Goal: Transaction & Acquisition: Purchase product/service

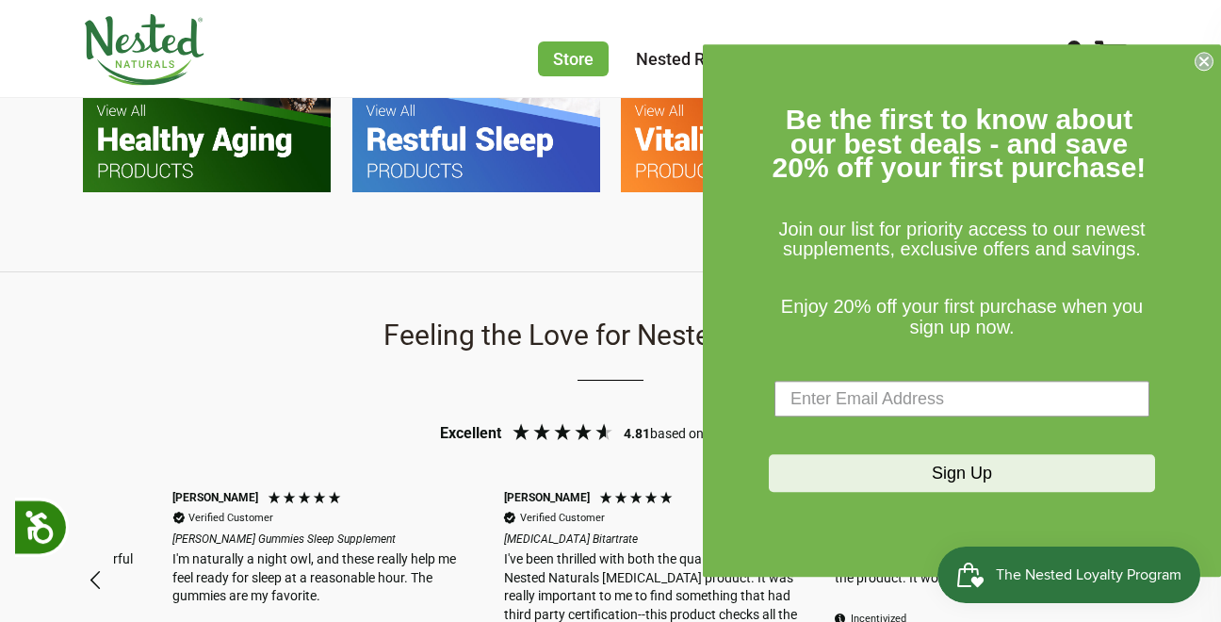
scroll to position [0, 331]
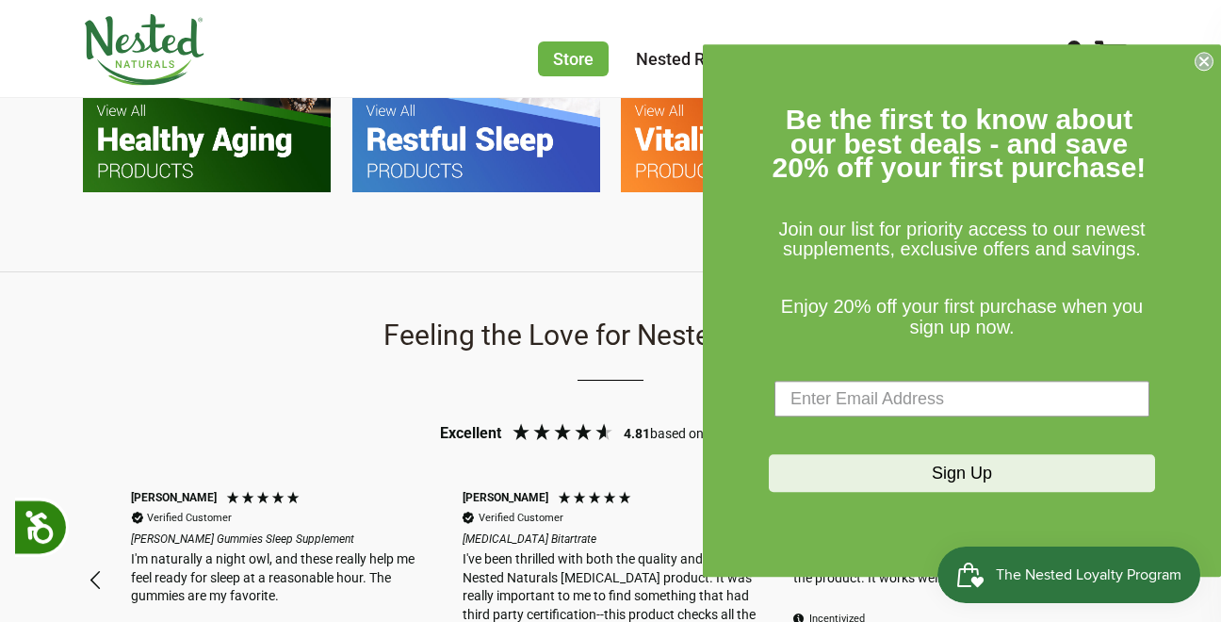
click at [1210, 59] on circle "Close dialog" at bounding box center [1205, 62] width 18 height 18
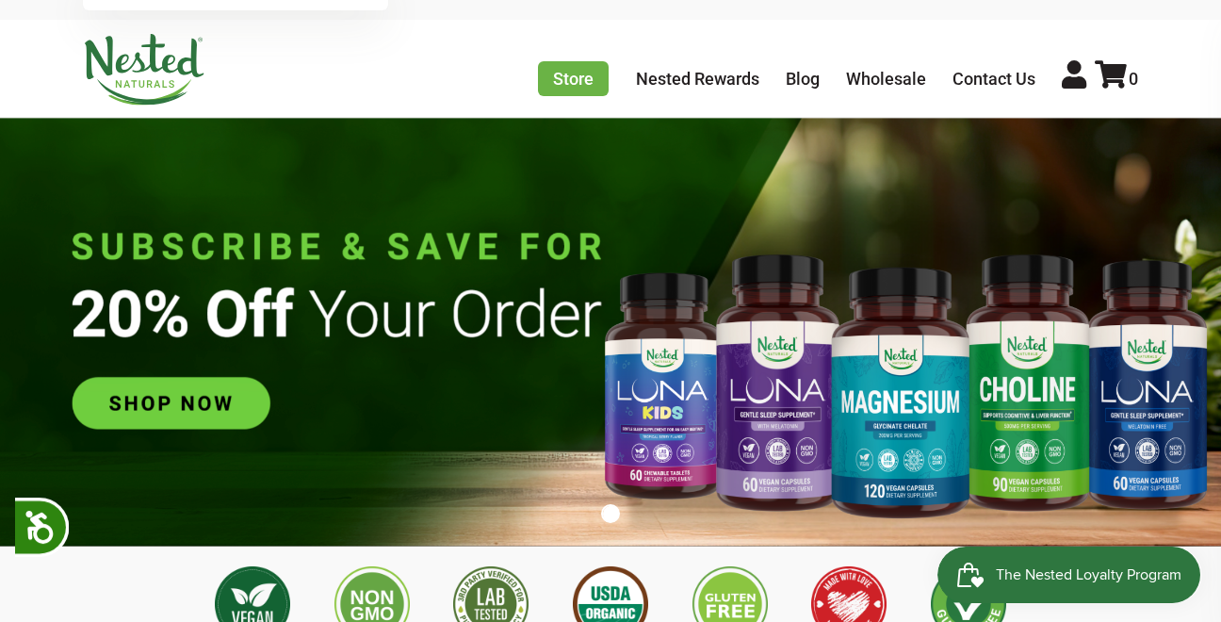
scroll to position [0, 0]
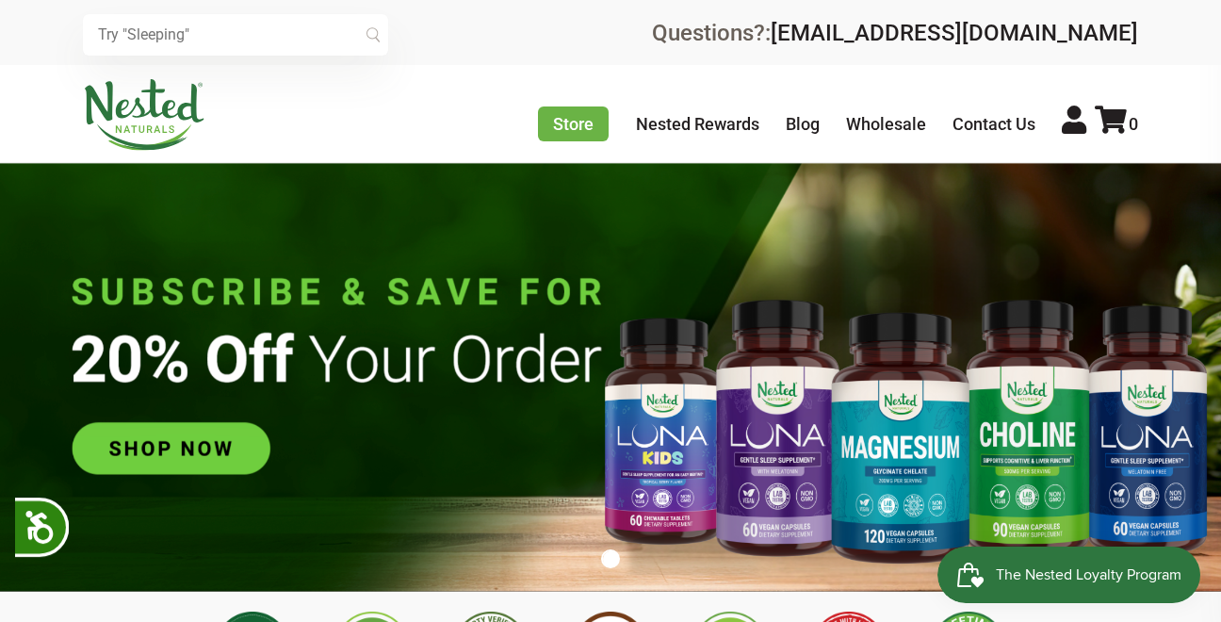
click at [168, 445] on img at bounding box center [610, 377] width 1221 height 429
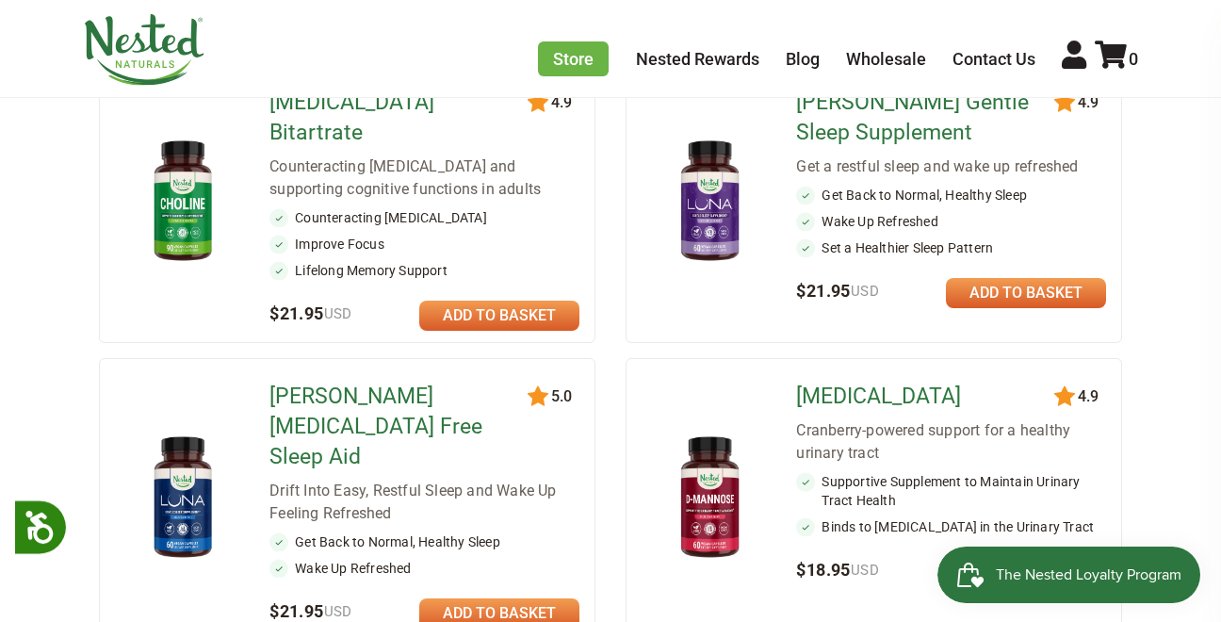
scroll to position [660, 0]
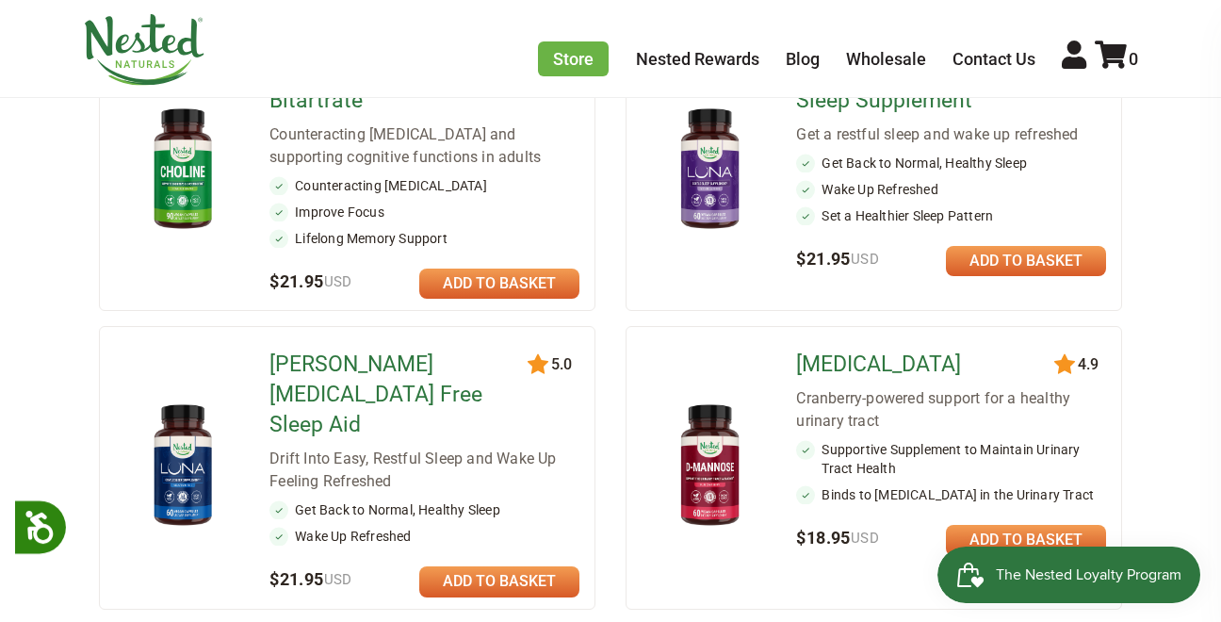
click at [1025, 525] on link at bounding box center [1026, 540] width 160 height 30
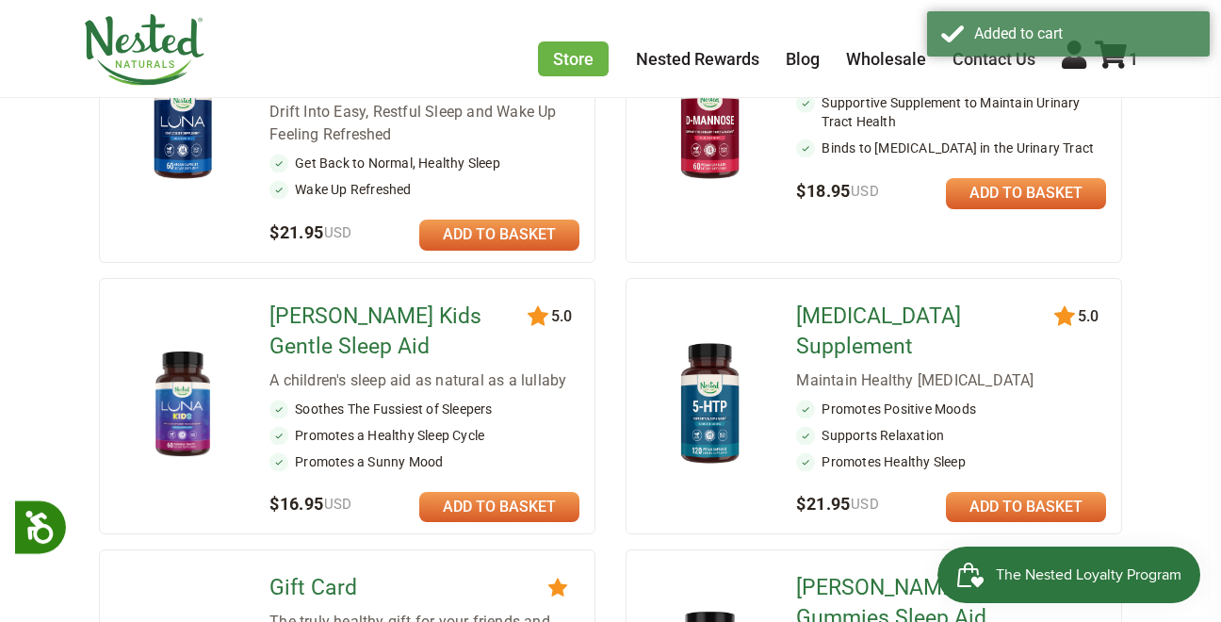
scroll to position [1036, 0]
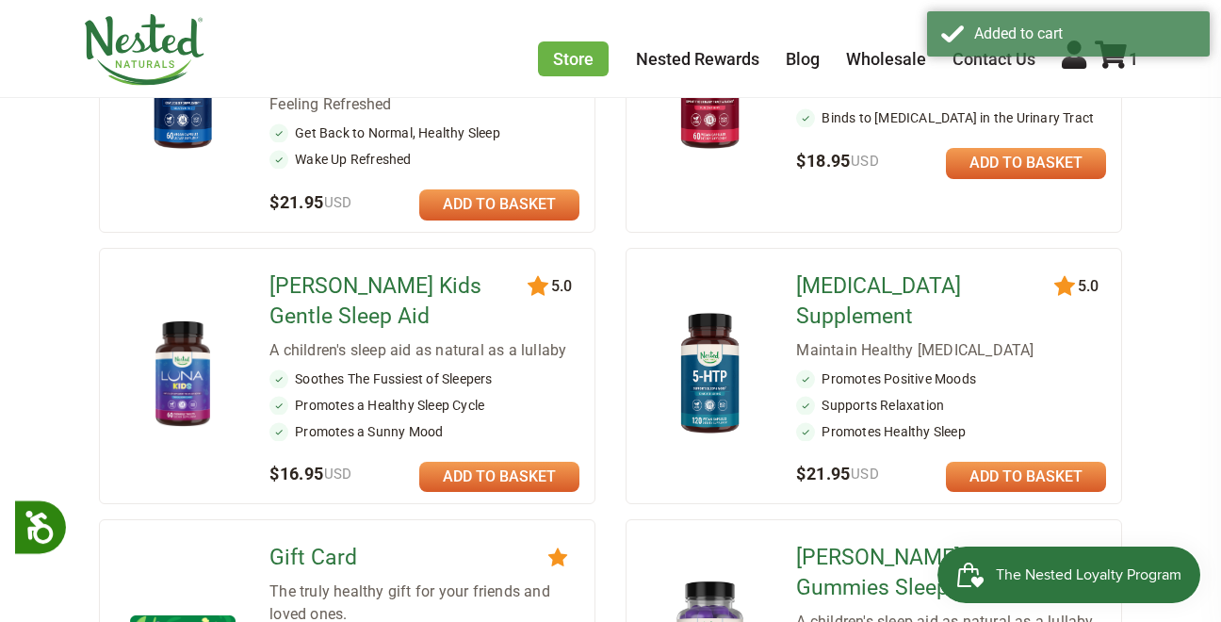
click at [1021, 462] on link at bounding box center [1026, 477] width 160 height 30
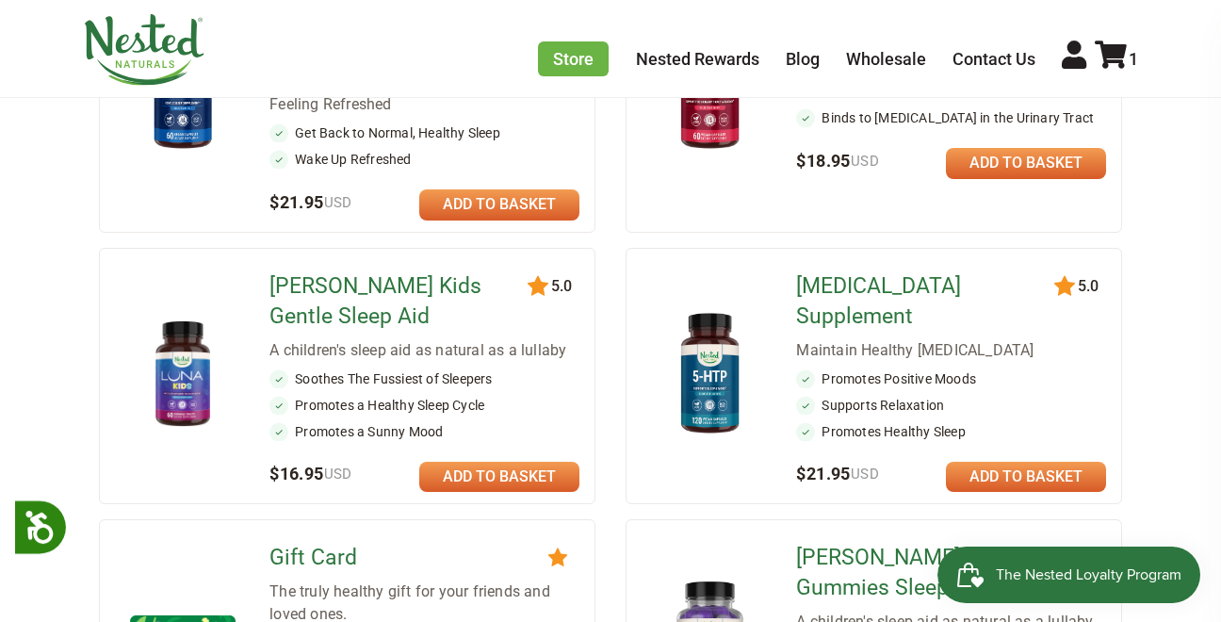
click at [1012, 462] on link at bounding box center [1026, 477] width 160 height 30
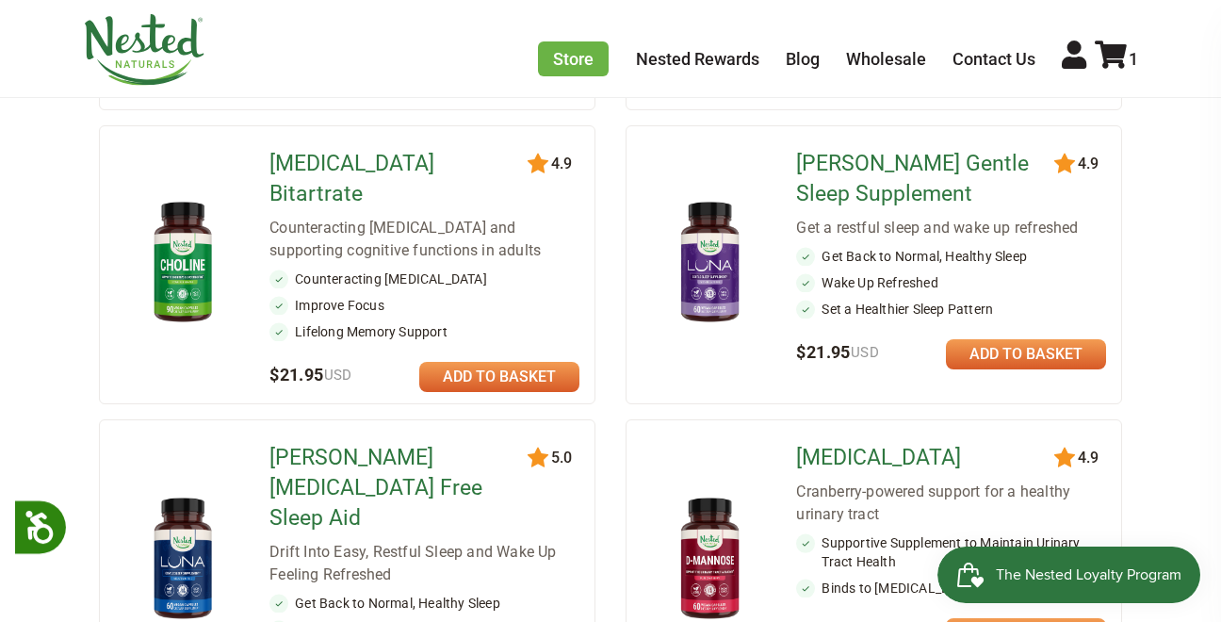
scroll to position [565, 0]
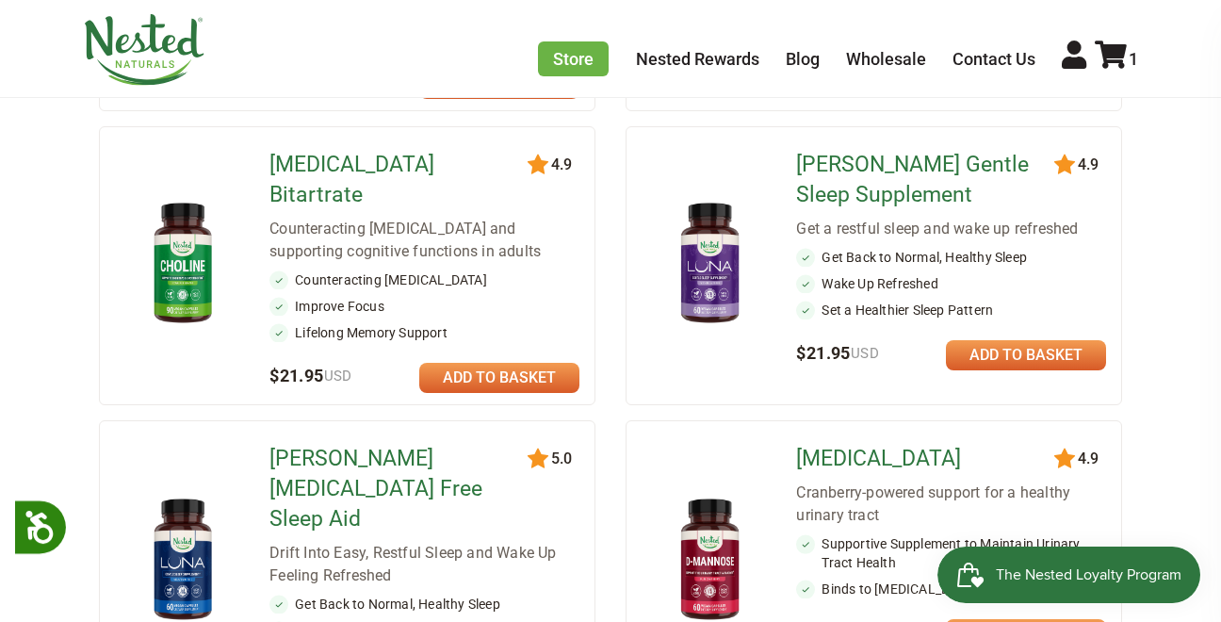
click at [489, 363] on link at bounding box center [499, 378] width 160 height 30
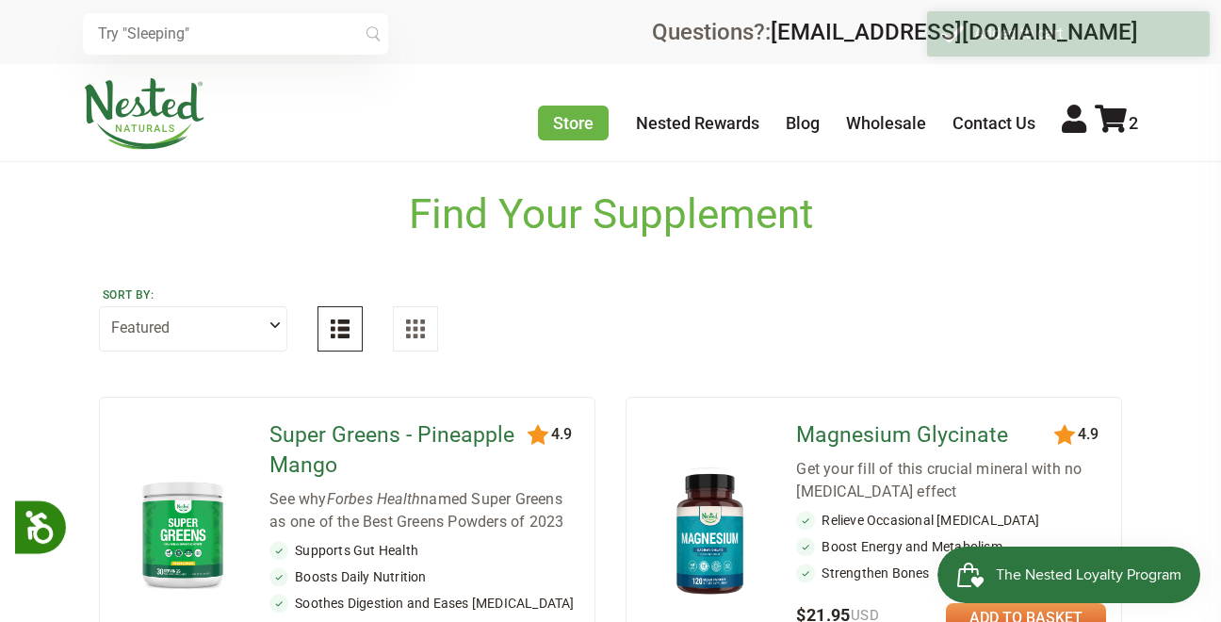
scroll to position [0, 0]
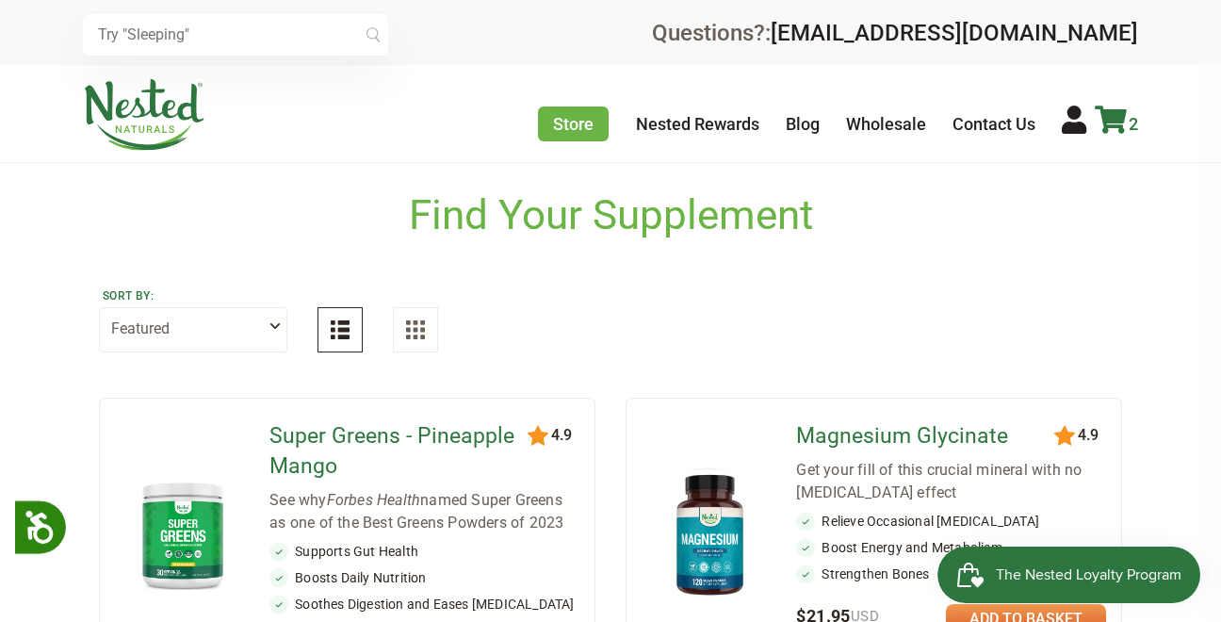
click at [1109, 107] on icon at bounding box center [1111, 120] width 32 height 28
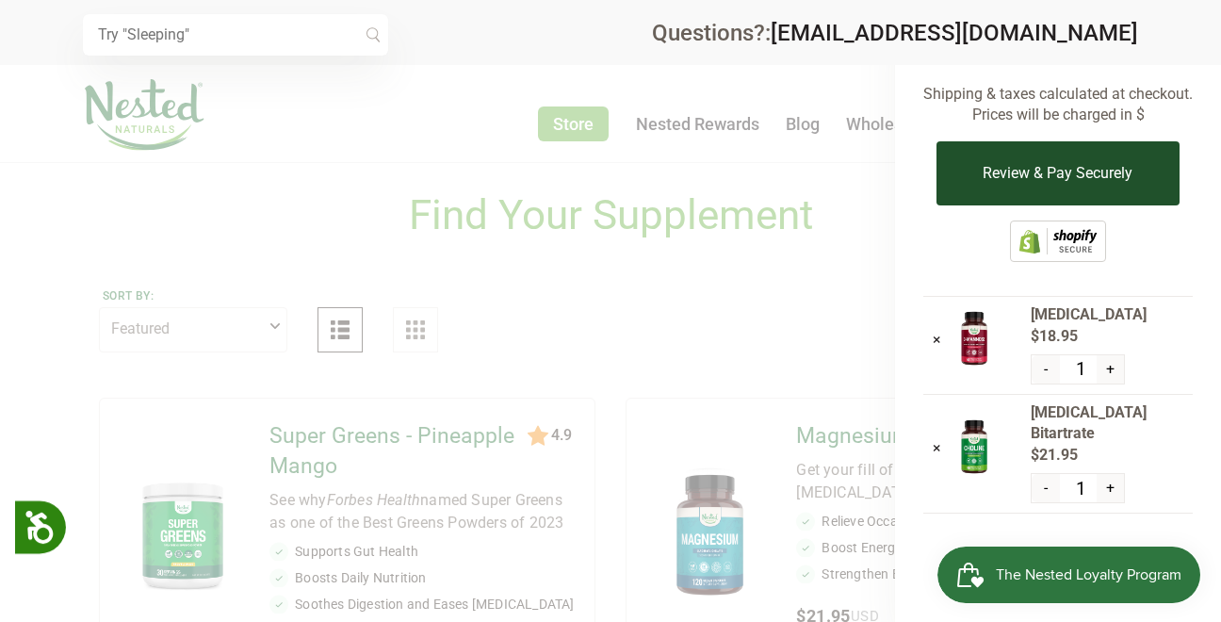
click at [1068, 163] on button "Review & Pay Securely" at bounding box center [1058, 173] width 242 height 64
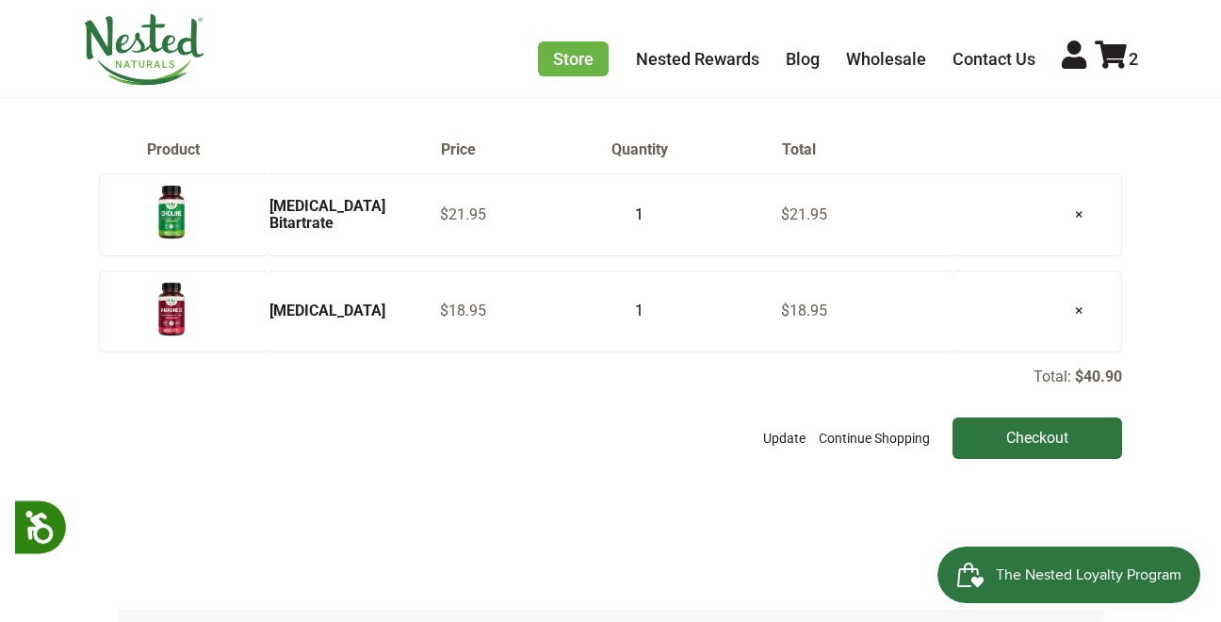
scroll to position [188, 0]
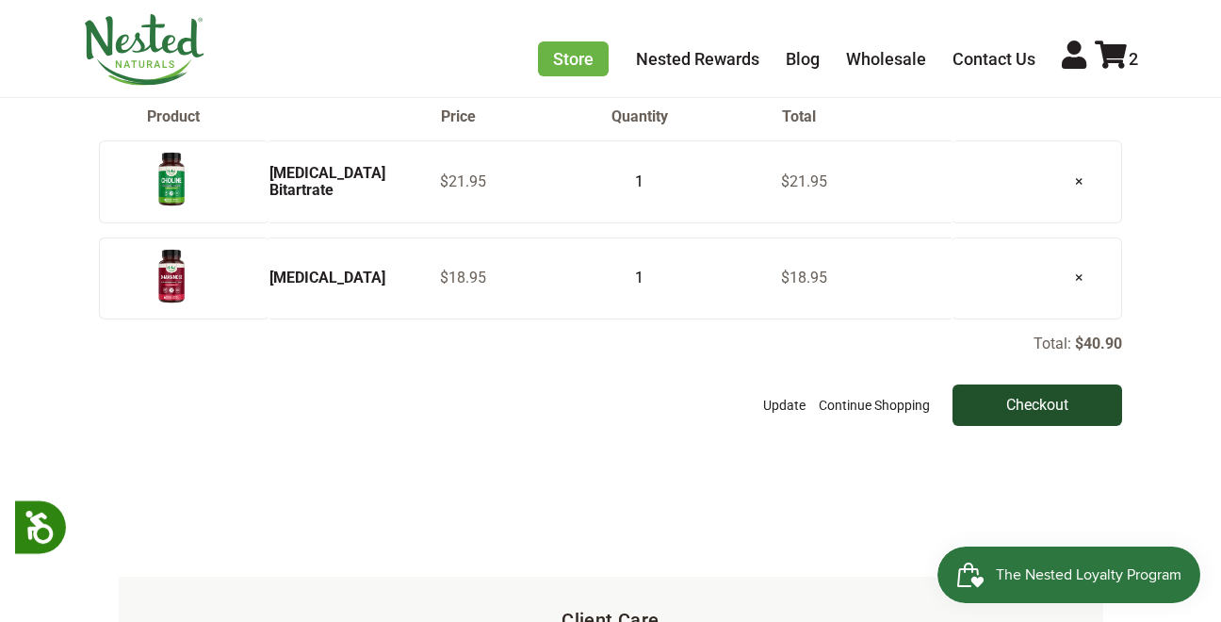
click at [1038, 402] on input "Checkout" at bounding box center [1038, 404] width 170 height 41
